Goal: Task Accomplishment & Management: Manage account settings

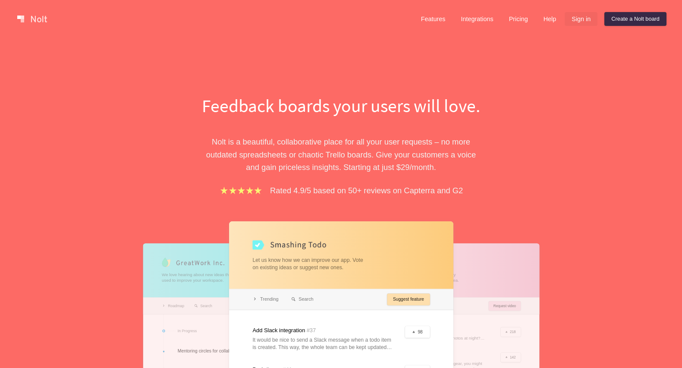
click at [578, 20] on link "Sign in" at bounding box center [581, 19] width 33 height 14
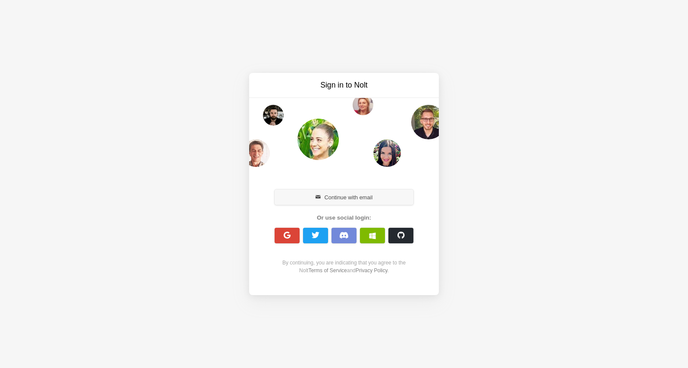
click at [354, 193] on button "Continue with email" at bounding box center [344, 197] width 139 height 16
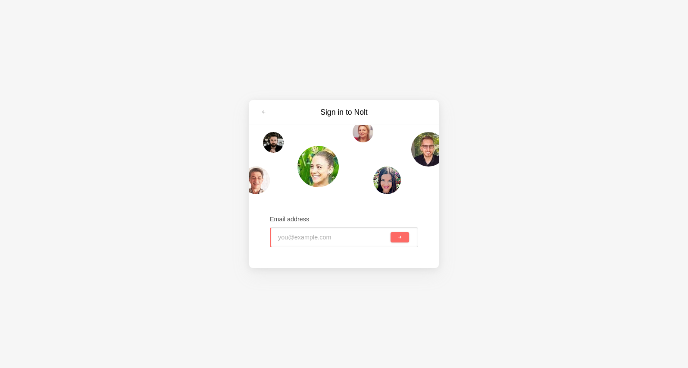
click at [332, 242] on input "email" at bounding box center [333, 237] width 111 height 19
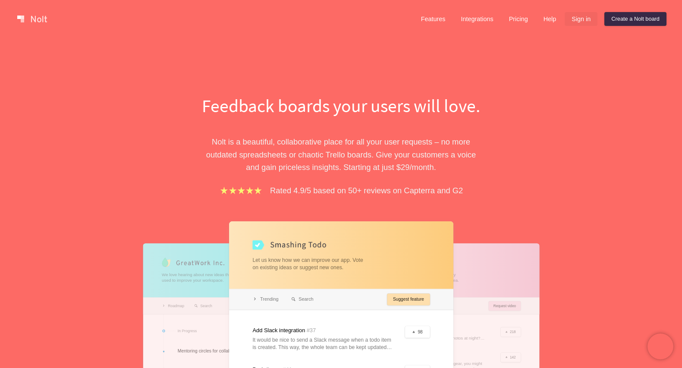
click at [572, 20] on link "Sign in" at bounding box center [581, 19] width 33 height 14
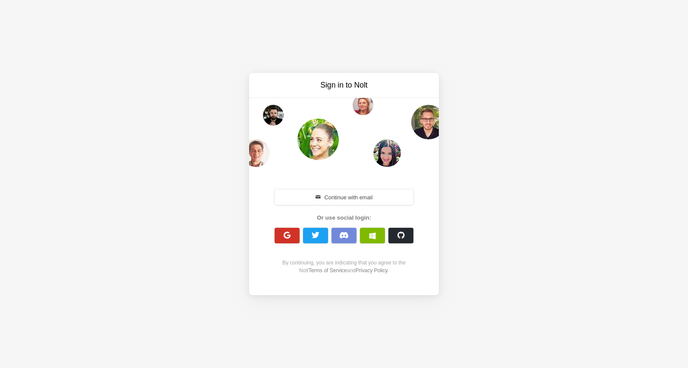
click at [285, 239] on span "button" at bounding box center [287, 235] width 8 height 8
click at [317, 199] on span "button" at bounding box center [319, 198] width 6 height 6
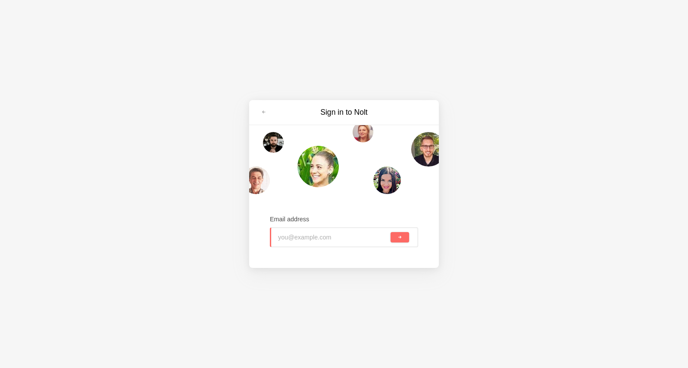
click at [317, 245] on input "email" at bounding box center [333, 237] width 111 height 19
type input "veronica.furukawa@chhj.com"
click at [404, 239] on button "submit" at bounding box center [400, 237] width 19 height 10
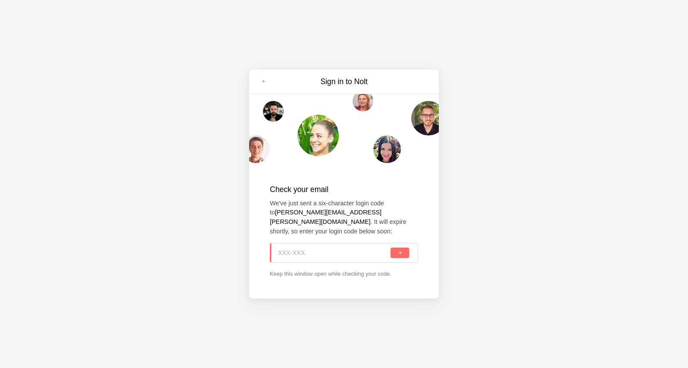
click at [331, 251] on input at bounding box center [333, 252] width 111 height 19
click at [346, 251] on input at bounding box center [333, 252] width 111 height 19
click at [349, 250] on input at bounding box center [333, 252] width 111 height 19
paste input "JJ0-4SR"
type input "JJ0-4SR"
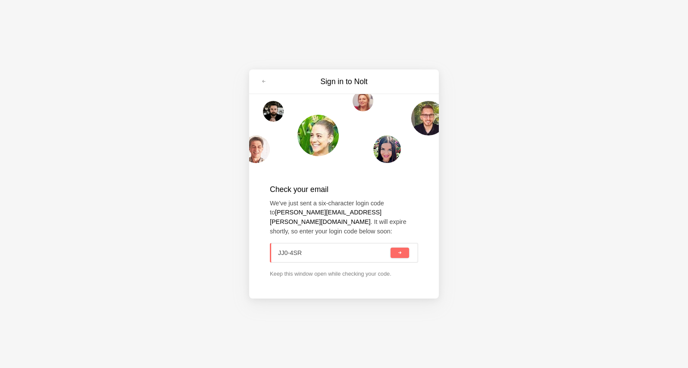
click at [391, 254] on div "JJ0-4SR" at bounding box center [344, 253] width 148 height 20
click at [394, 250] on button "submit" at bounding box center [400, 253] width 19 height 10
